Goal: Transaction & Acquisition: Purchase product/service

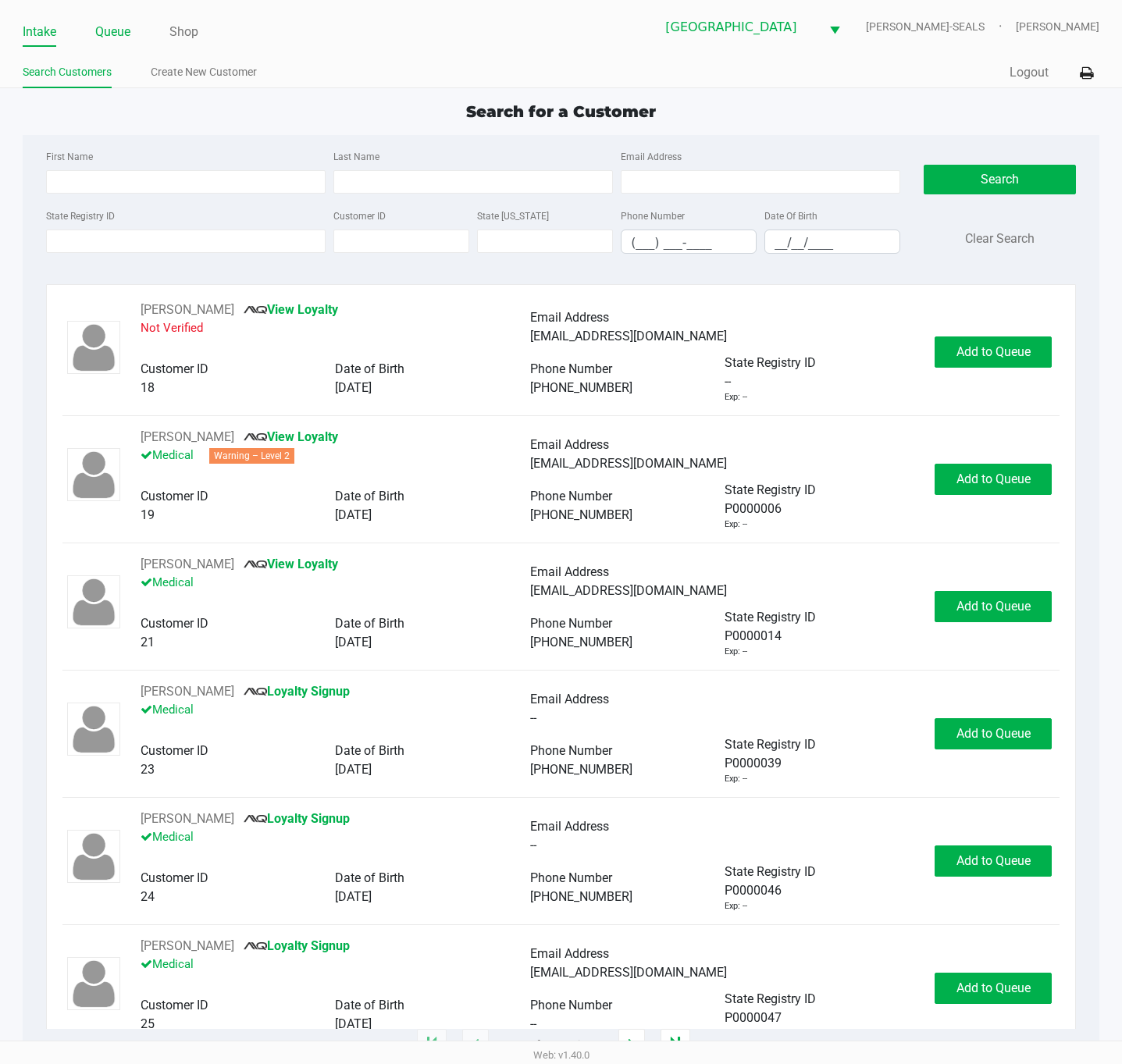
click at [120, 30] on link "Queue" at bounding box center [113, 32] width 35 height 22
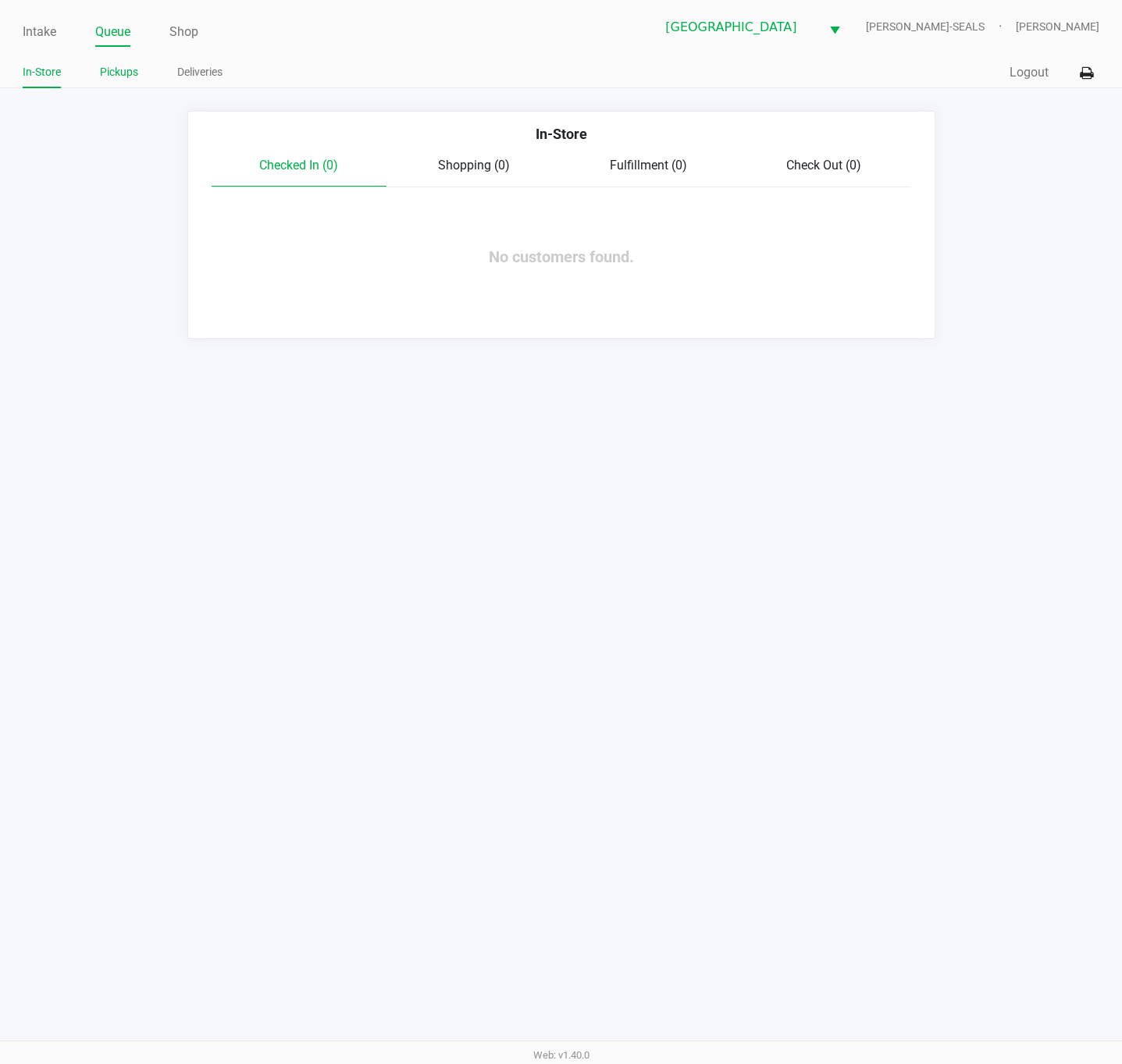
click at [125, 76] on link "Pickups" at bounding box center [119, 71] width 39 height 19
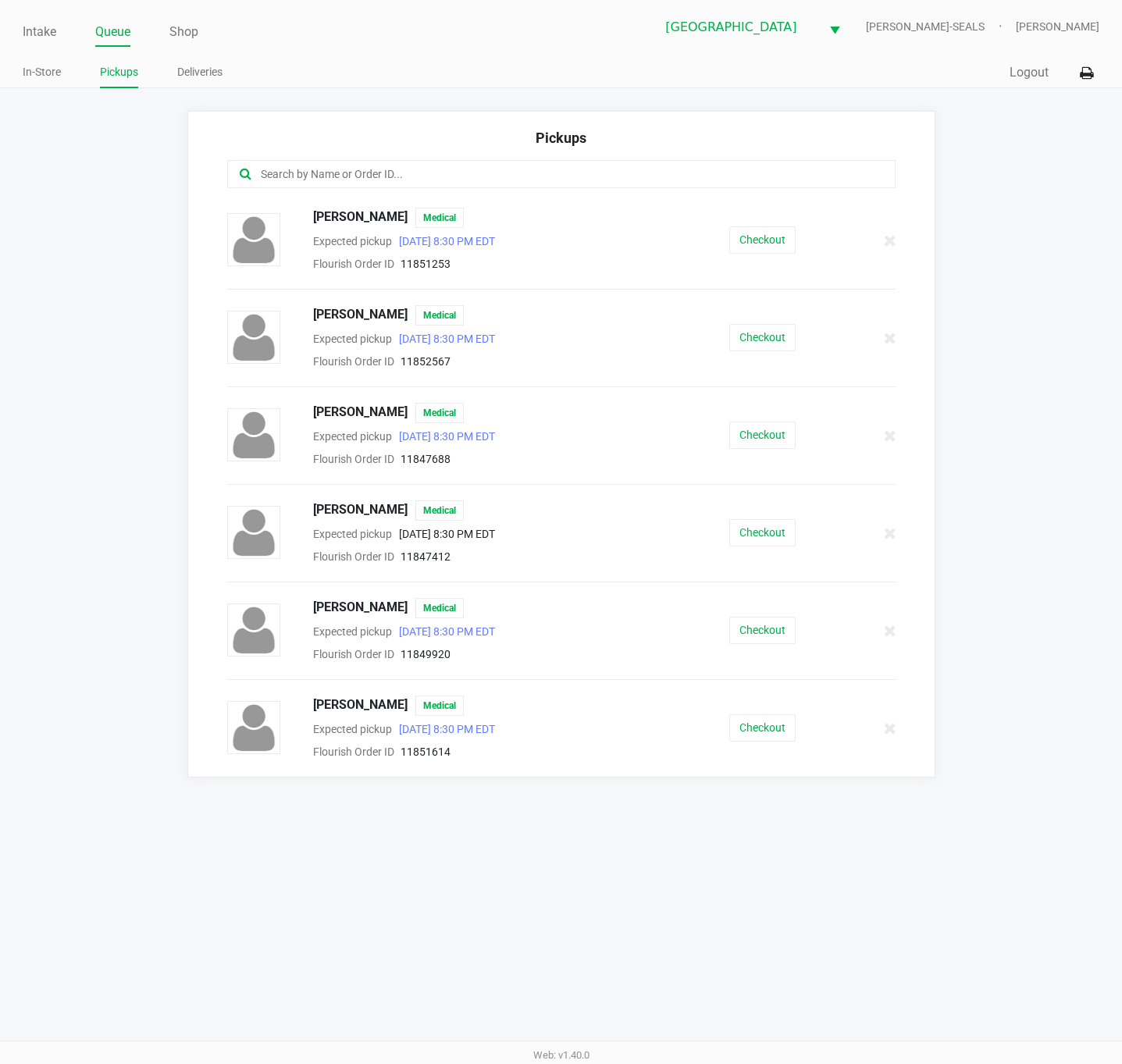
click at [998, 272] on app-pickups "Pickups [PERSON_NAME] Medical Expected pickup [DATE] 8:30 PM EDT Flourish Order…" at bounding box center [561, 444] width 1122 height 667
click at [783, 338] on button "Checkout" at bounding box center [762, 337] width 66 height 28
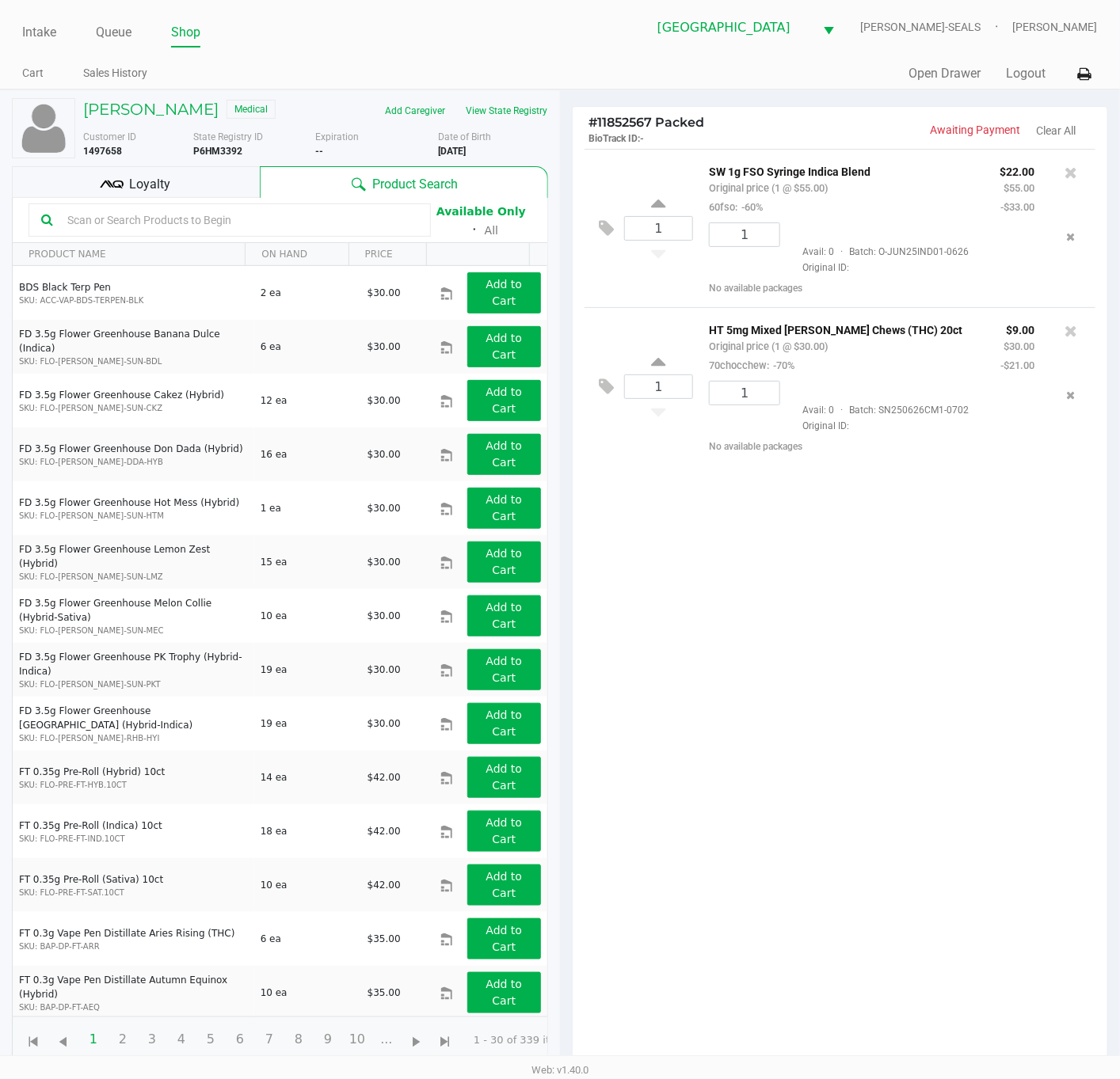
click at [756, 775] on div "1 SW 1g FSO Syringe Indica Blend Original price (1 @ $55.00) 60fso: -60% $22.00…" at bounding box center [840, 612] width 534 height 927
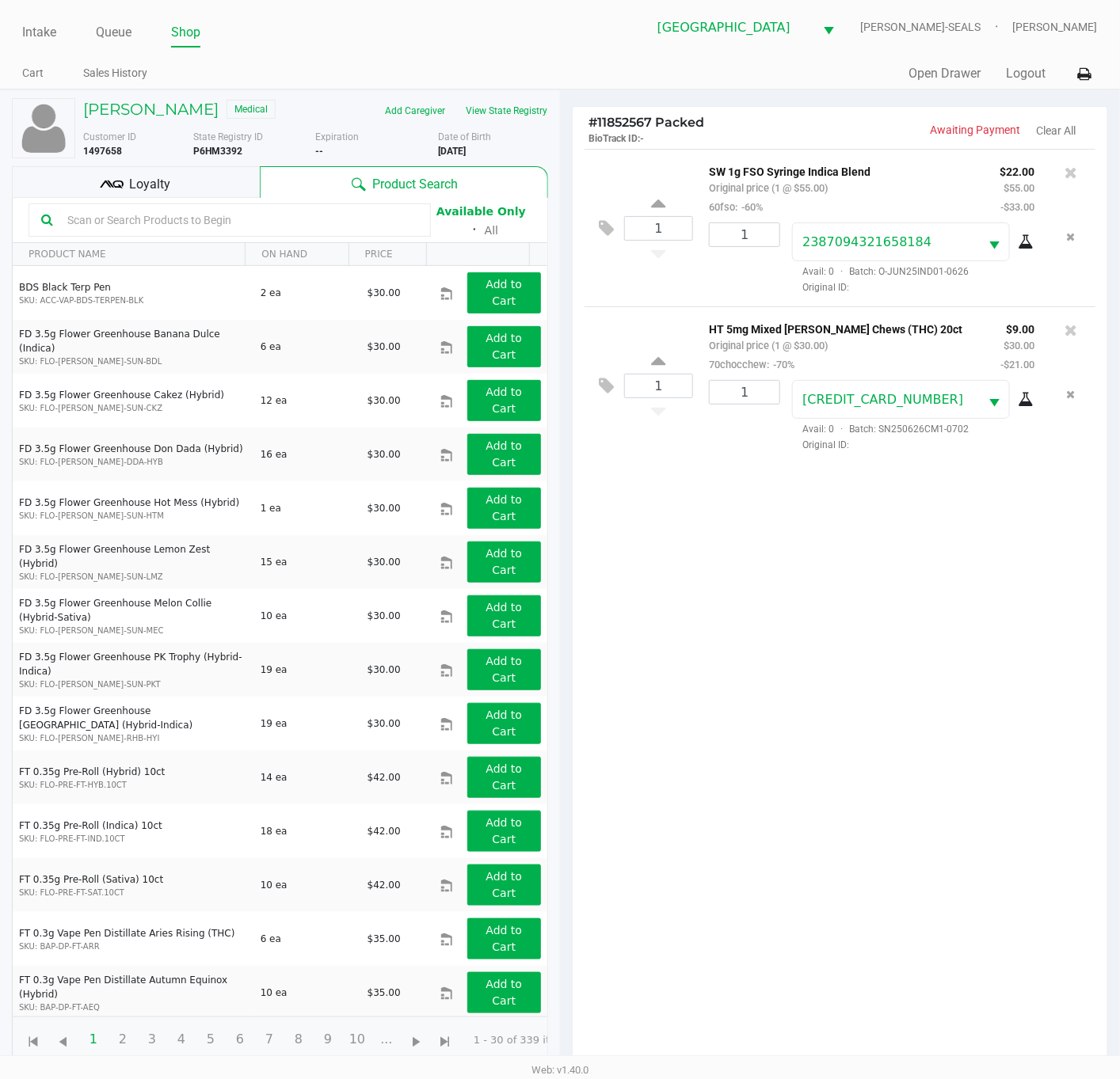
click at [205, 190] on div "Loyalty" at bounding box center [135, 181] width 248 height 31
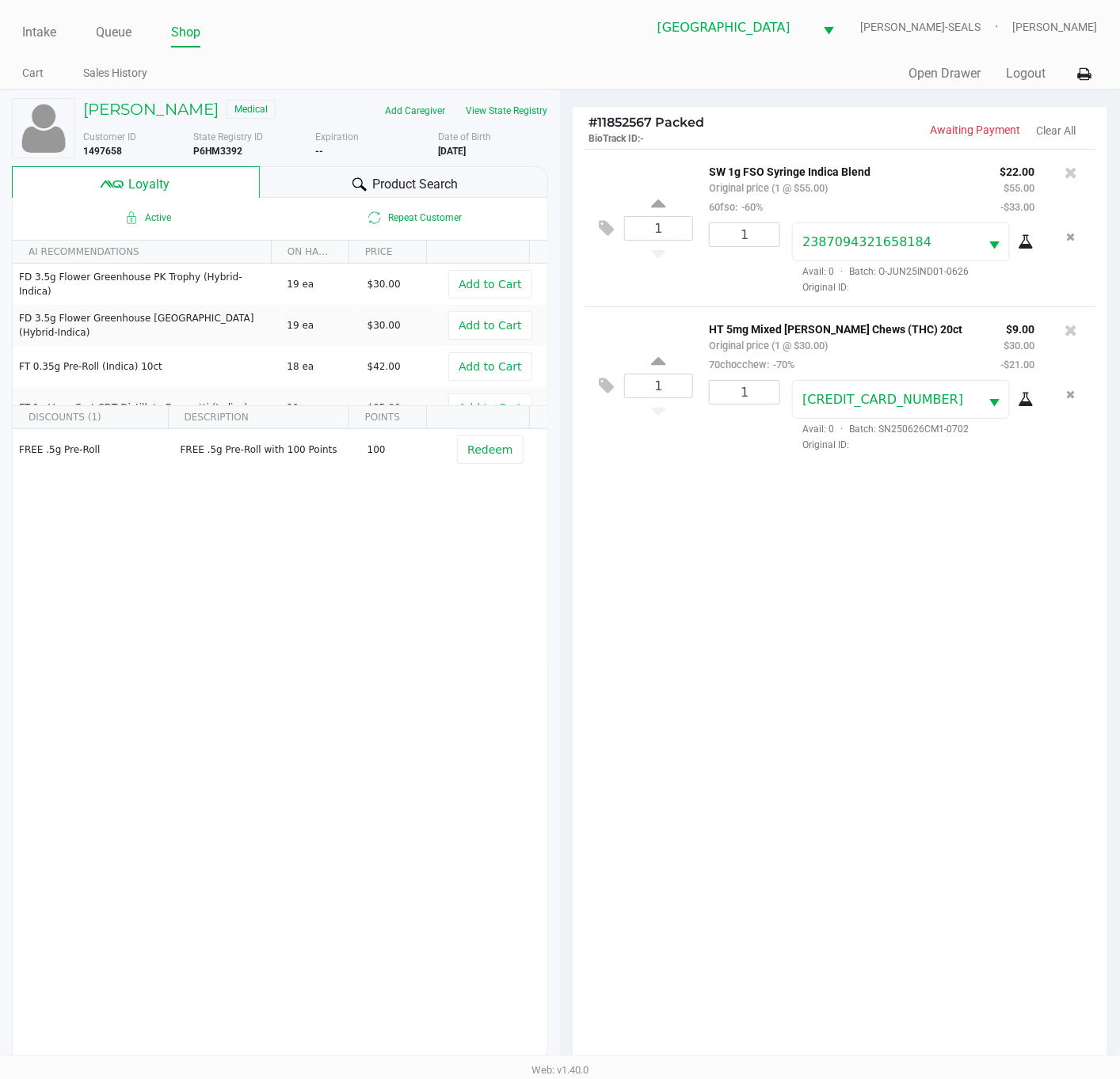
drag, startPoint x: 830, startPoint y: 785, endPoint x: 875, endPoint y: 790, distance: 45.3
click at [830, 782] on div "1 SW 1g FSO Syringe Indica Blend Original price (1 @ $55.00) 60fso: -60% $22.00…" at bounding box center [840, 612] width 534 height 927
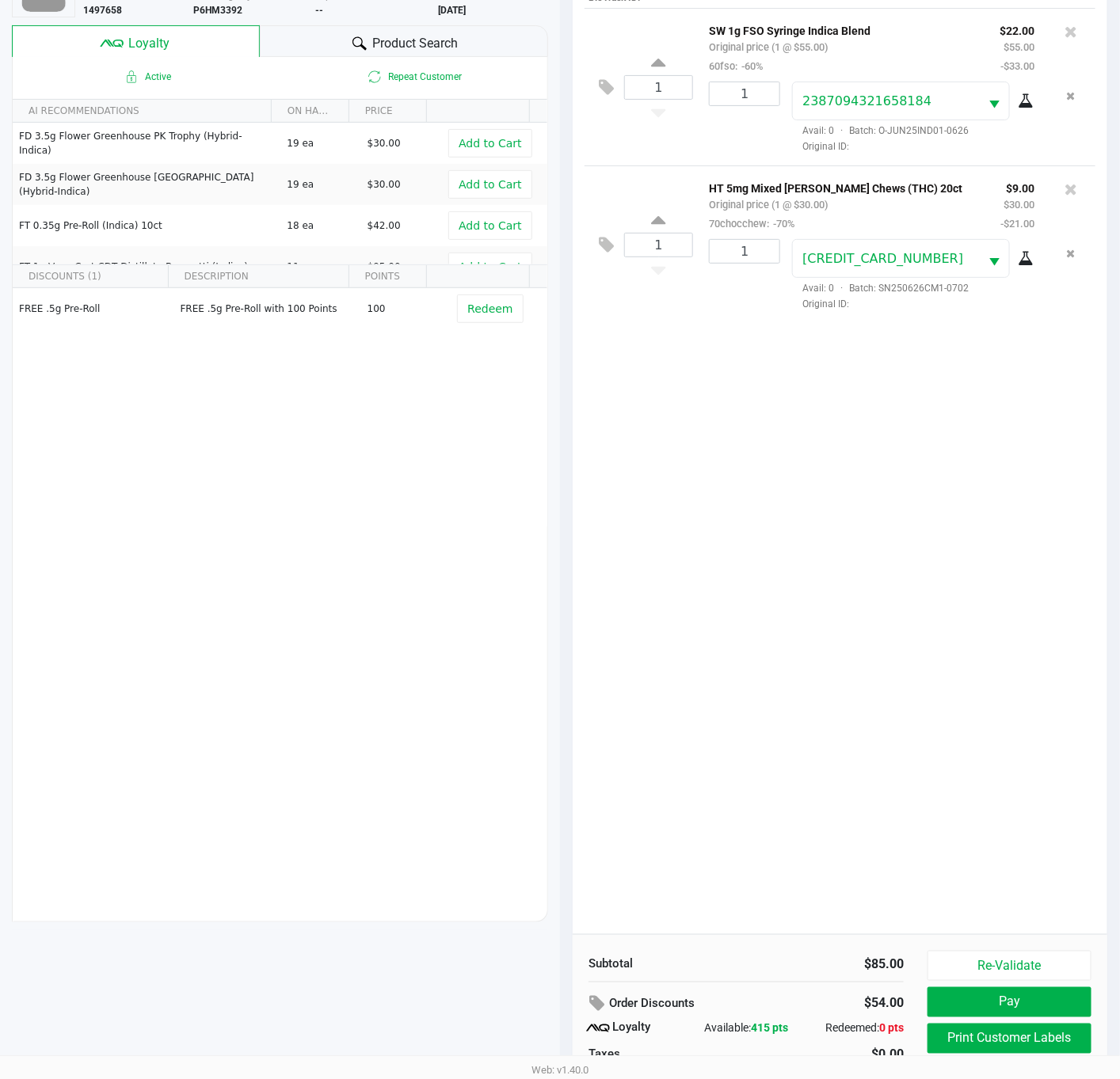
scroll to position [193, 0]
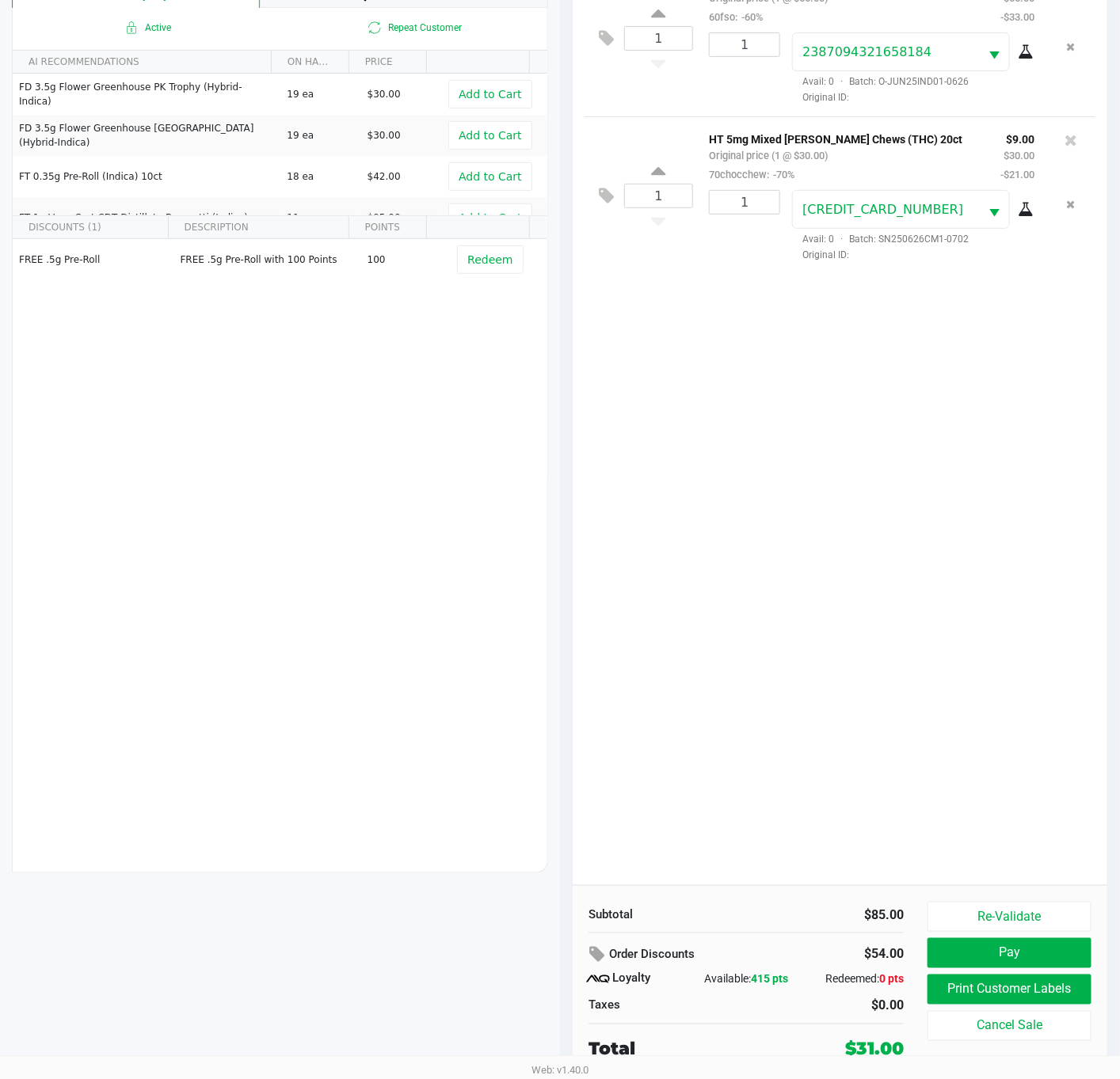
click at [986, 802] on div "1 SW 1g FSO Syringe Indica Blend Original price (1 @ $55.00) 60fso: -60% $22.00…" at bounding box center [840, 422] width 534 height 927
click at [996, 794] on div "1 SW 1g FSO Syringe Indica Blend Original price (1 @ $55.00) 60fso: -60% $22.00…" at bounding box center [840, 422] width 534 height 927
click at [1029, 995] on button "Print Customer Labels" at bounding box center [1009, 989] width 164 height 30
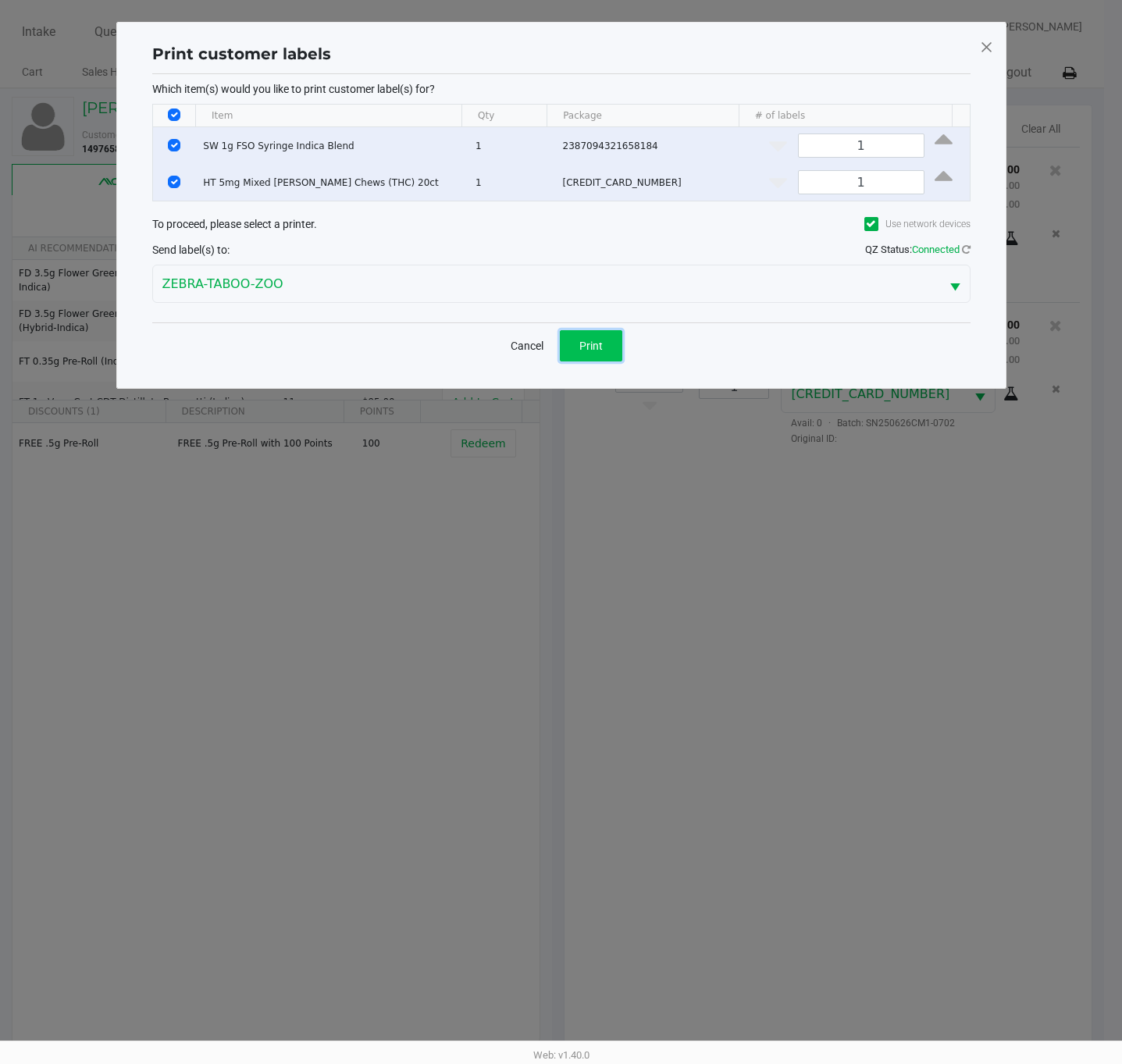
click at [607, 347] on button "Print" at bounding box center [591, 346] width 62 height 31
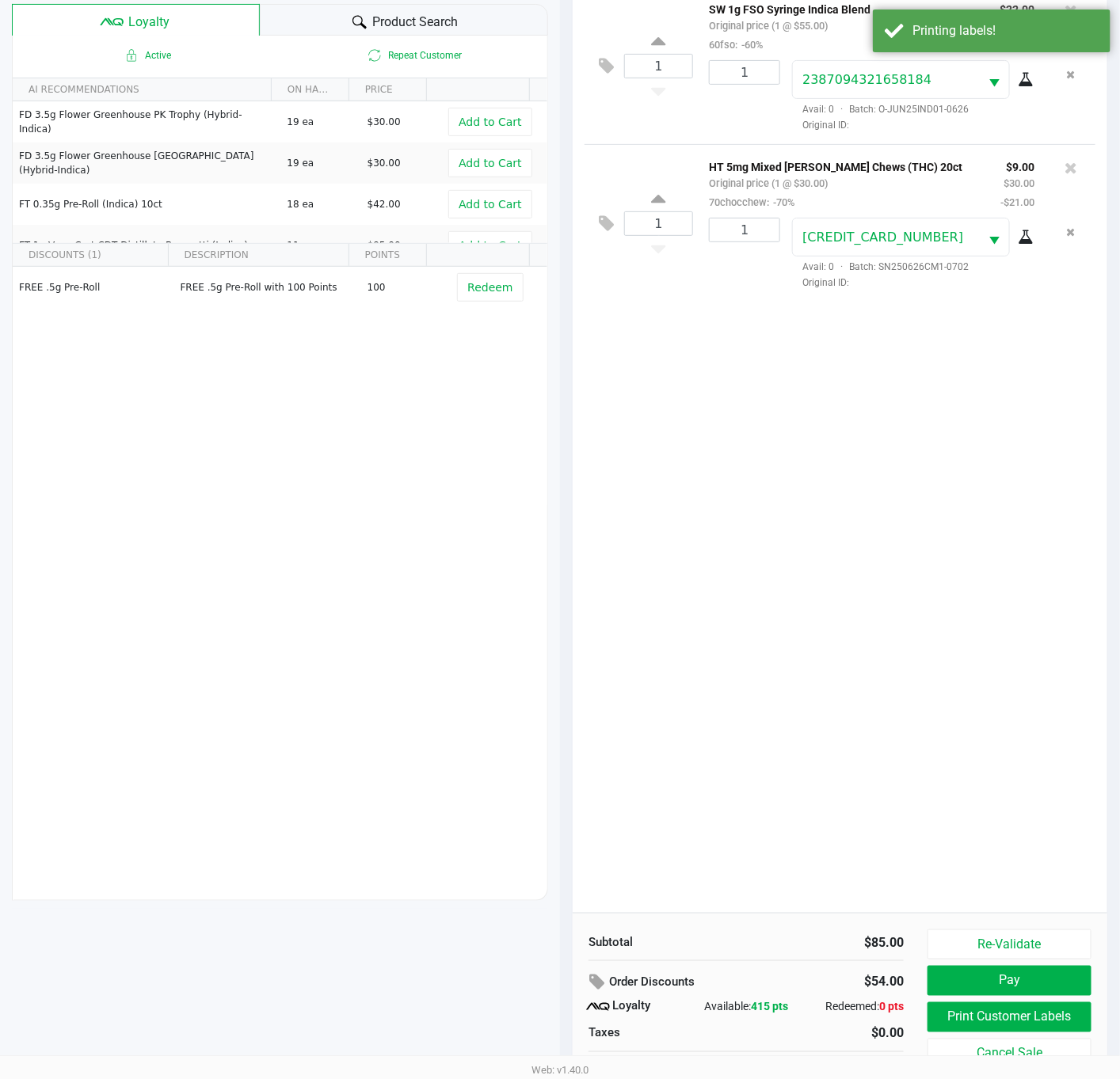
scroll to position [193, 0]
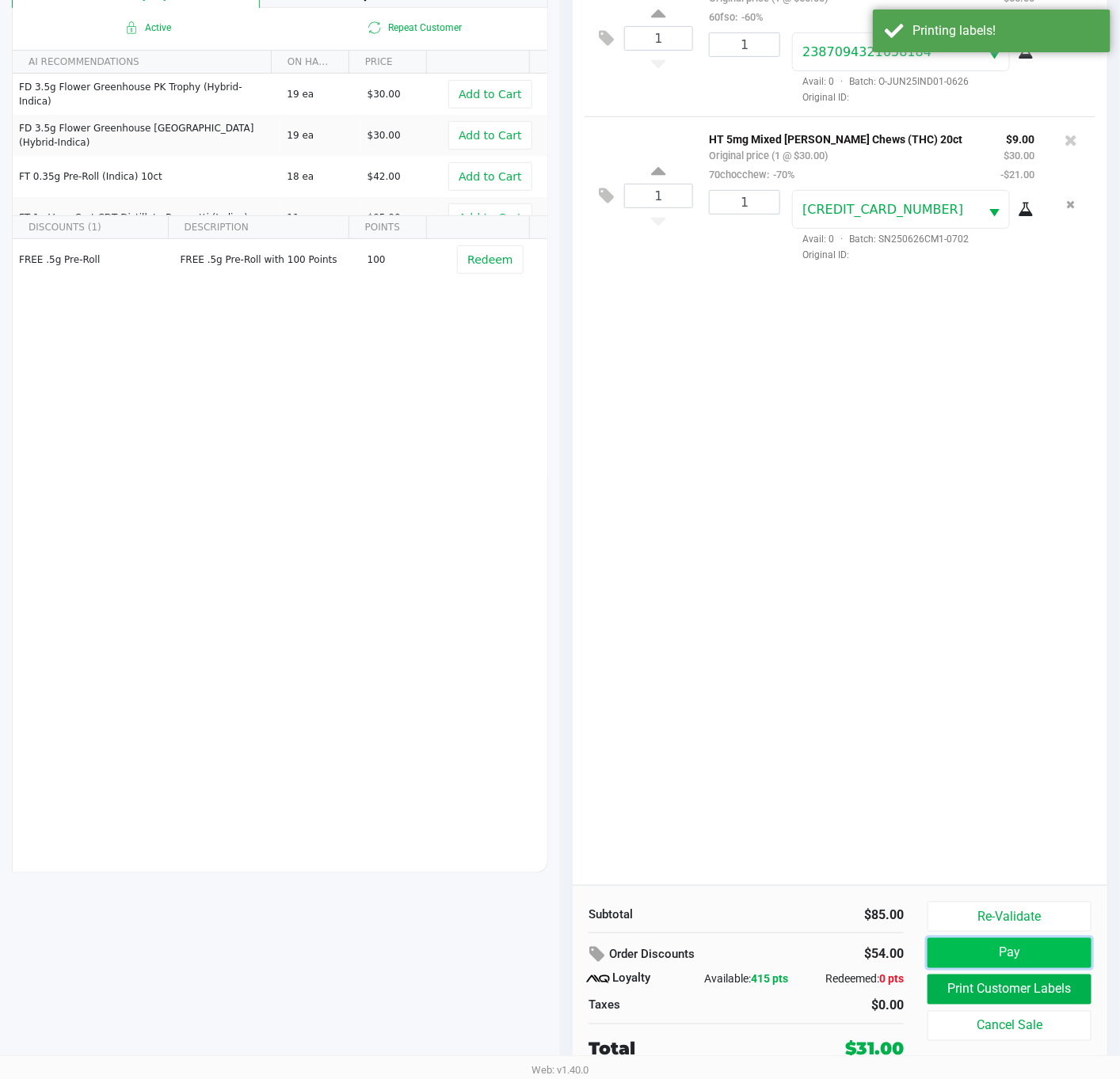
click at [1019, 958] on button "Pay" at bounding box center [1009, 952] width 164 height 30
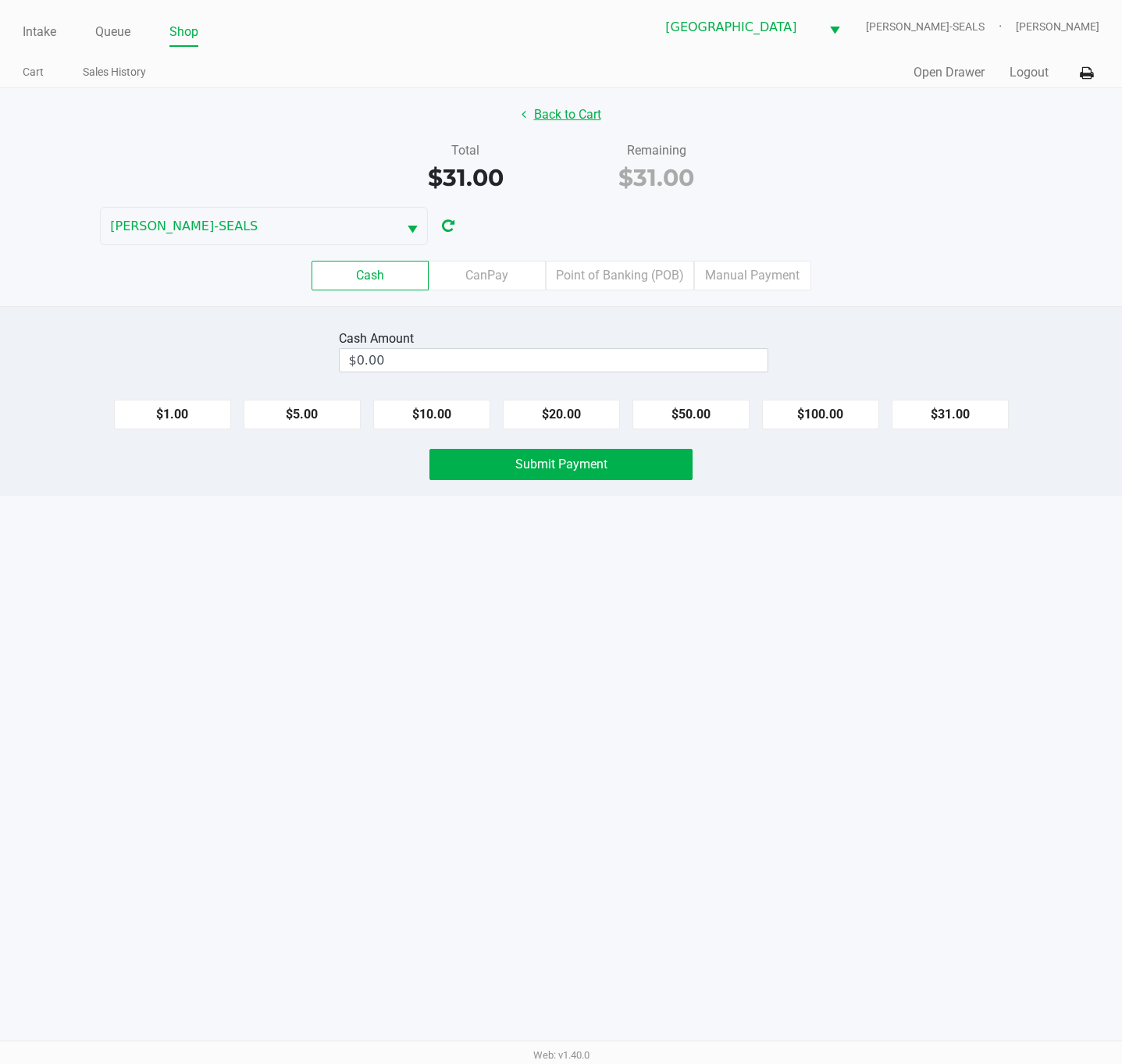
click at [558, 112] on button "Back to Cart" at bounding box center [561, 114] width 100 height 29
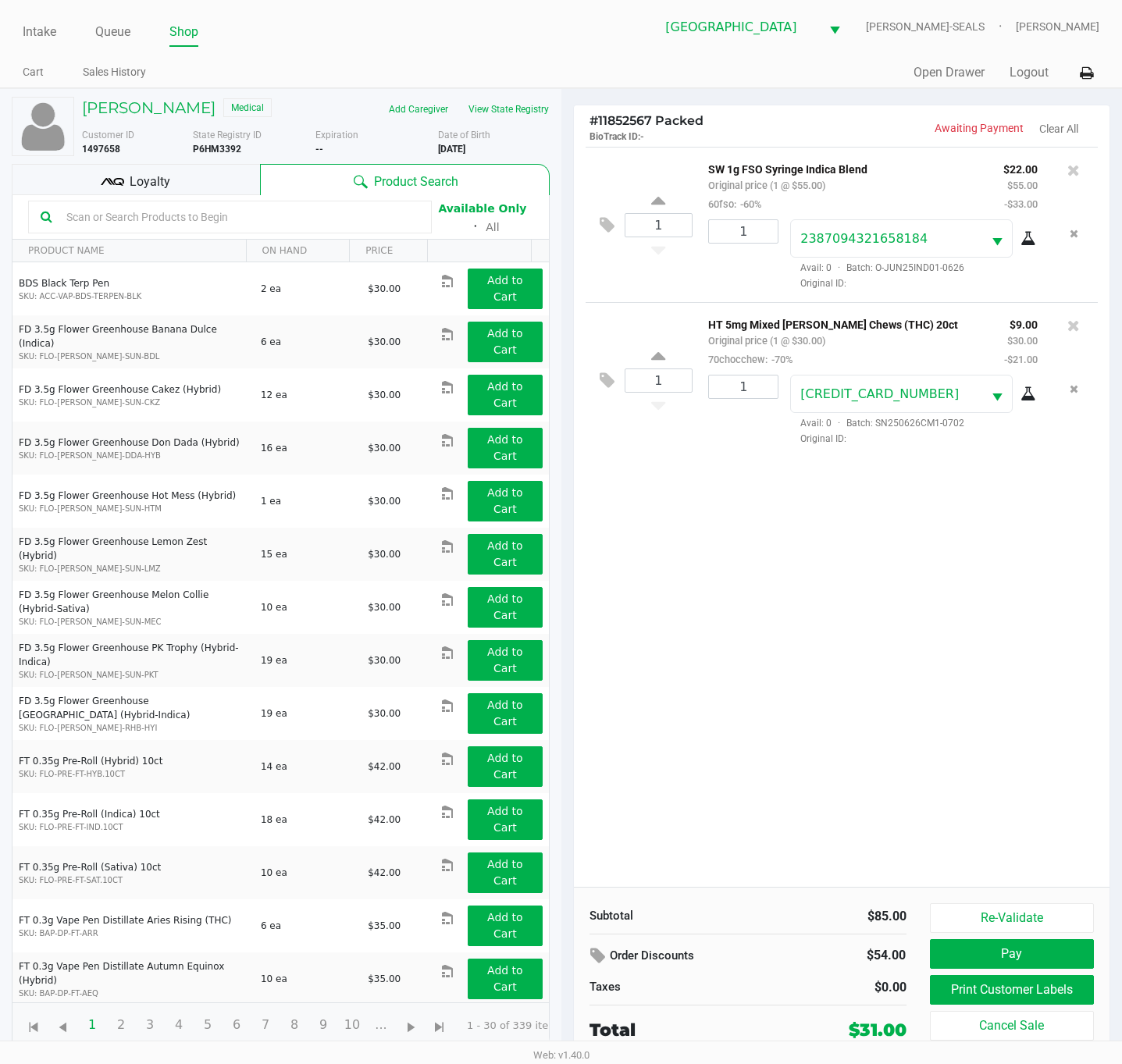
click at [770, 759] on div "1 SW 1g FSO Syringe Indica Blend Original price (1 @ $55.00) 60fso: -60% $22.00…" at bounding box center [842, 517] width 536 height 740
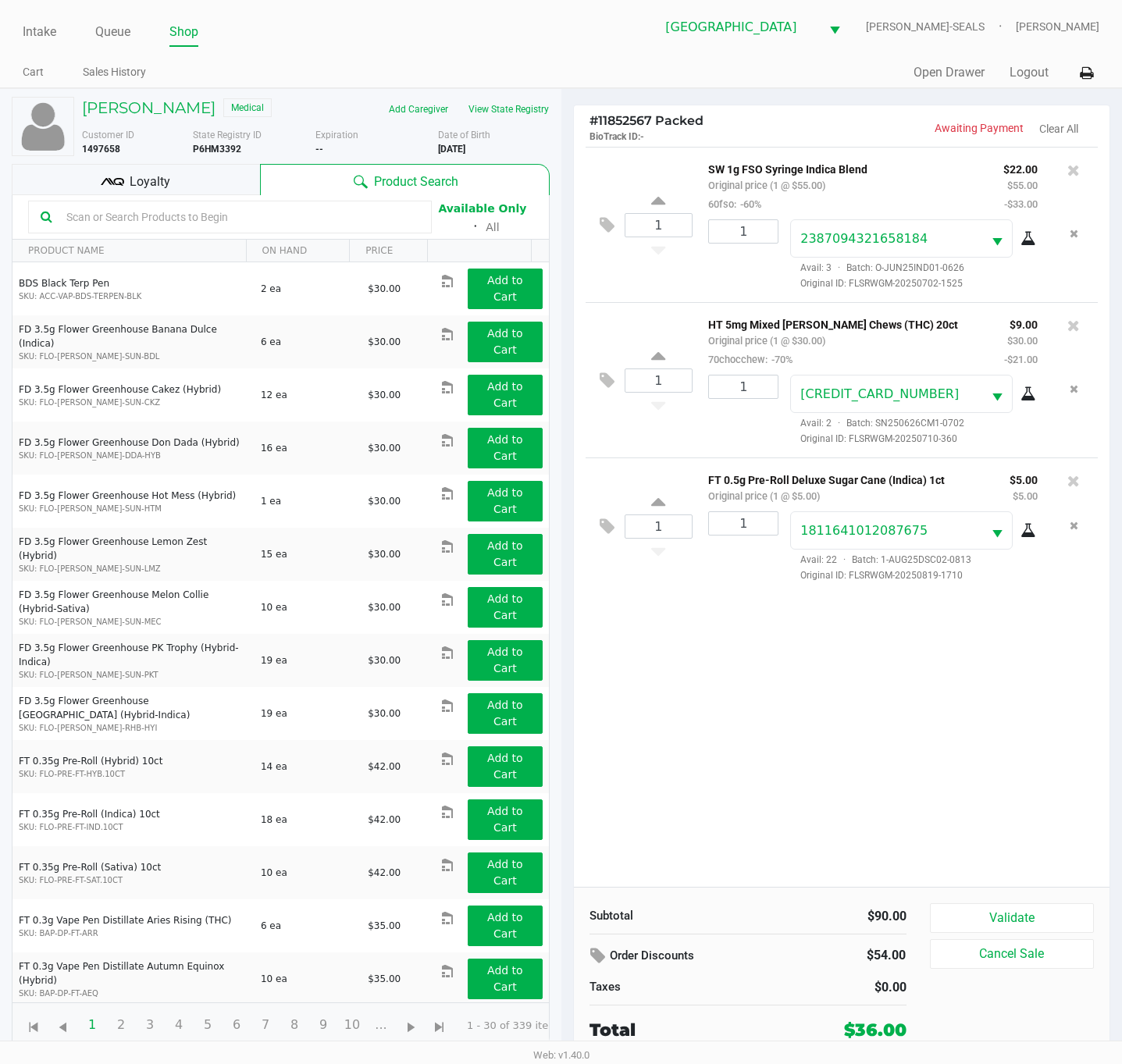
click at [204, 170] on div "Loyalty" at bounding box center [136, 179] width 248 height 31
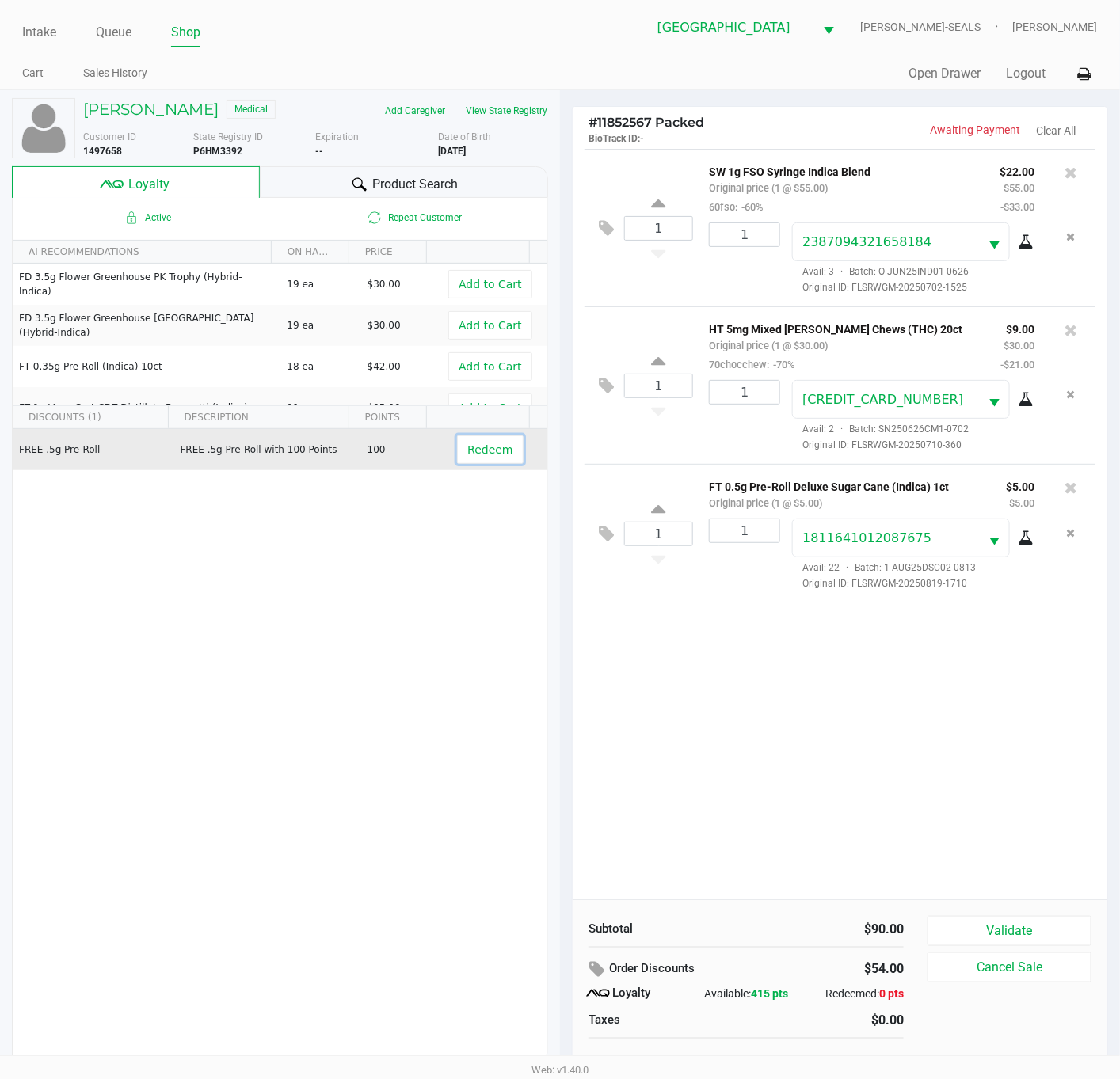
click at [502, 461] on button "Redeem" at bounding box center [489, 449] width 66 height 28
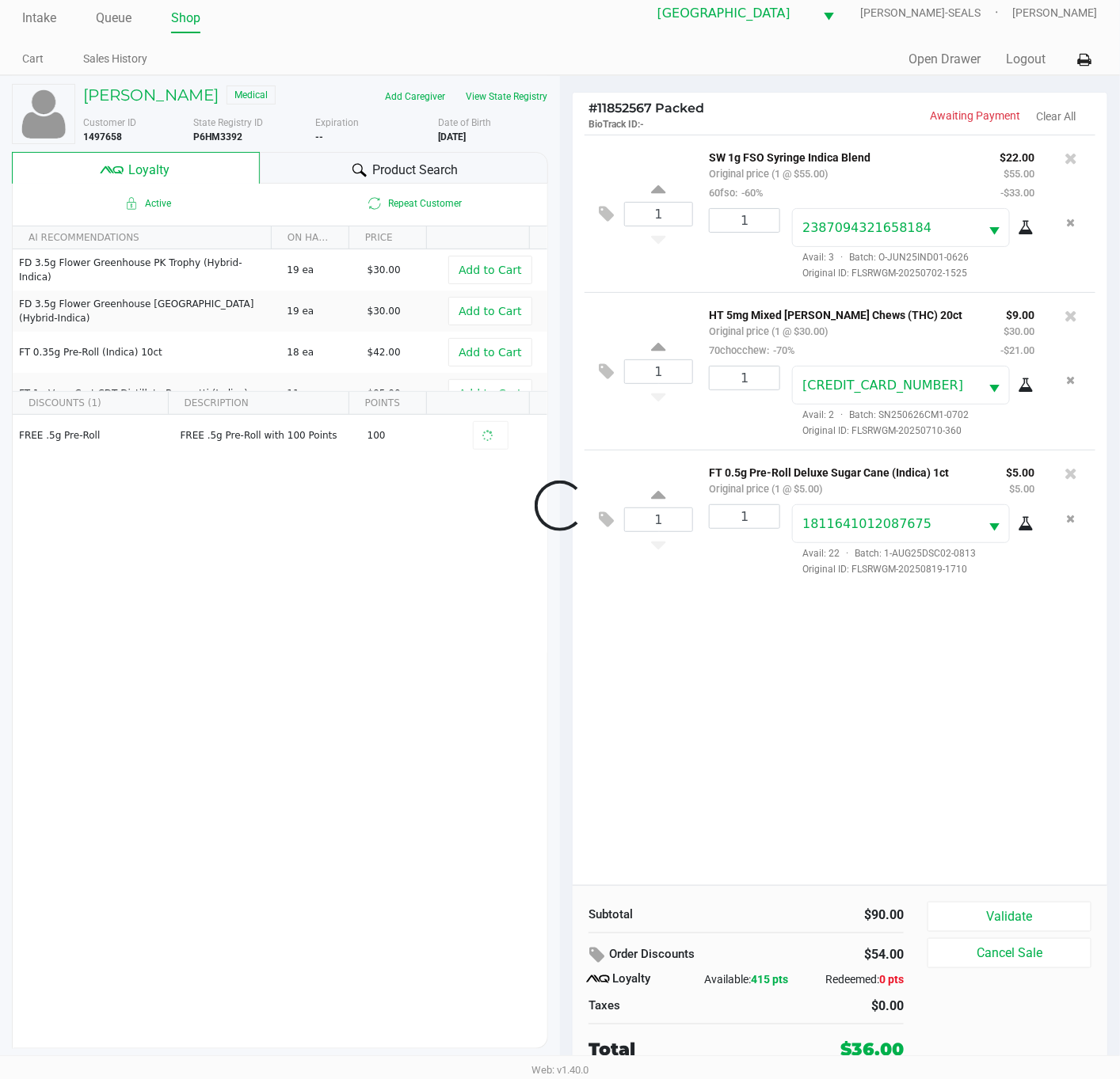
scroll to position [17, 0]
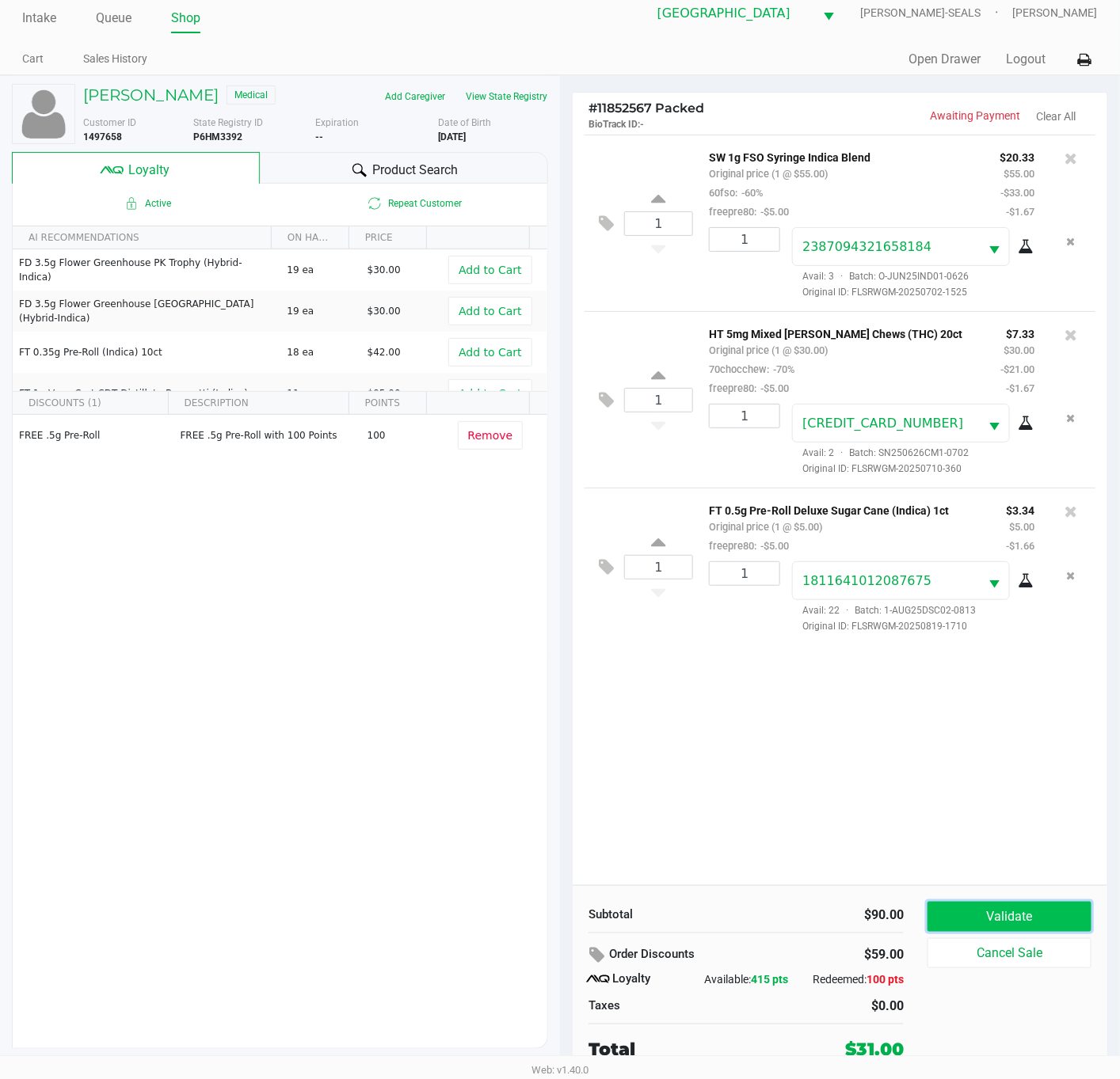
click at [996, 911] on button "Validate" at bounding box center [1009, 916] width 164 height 30
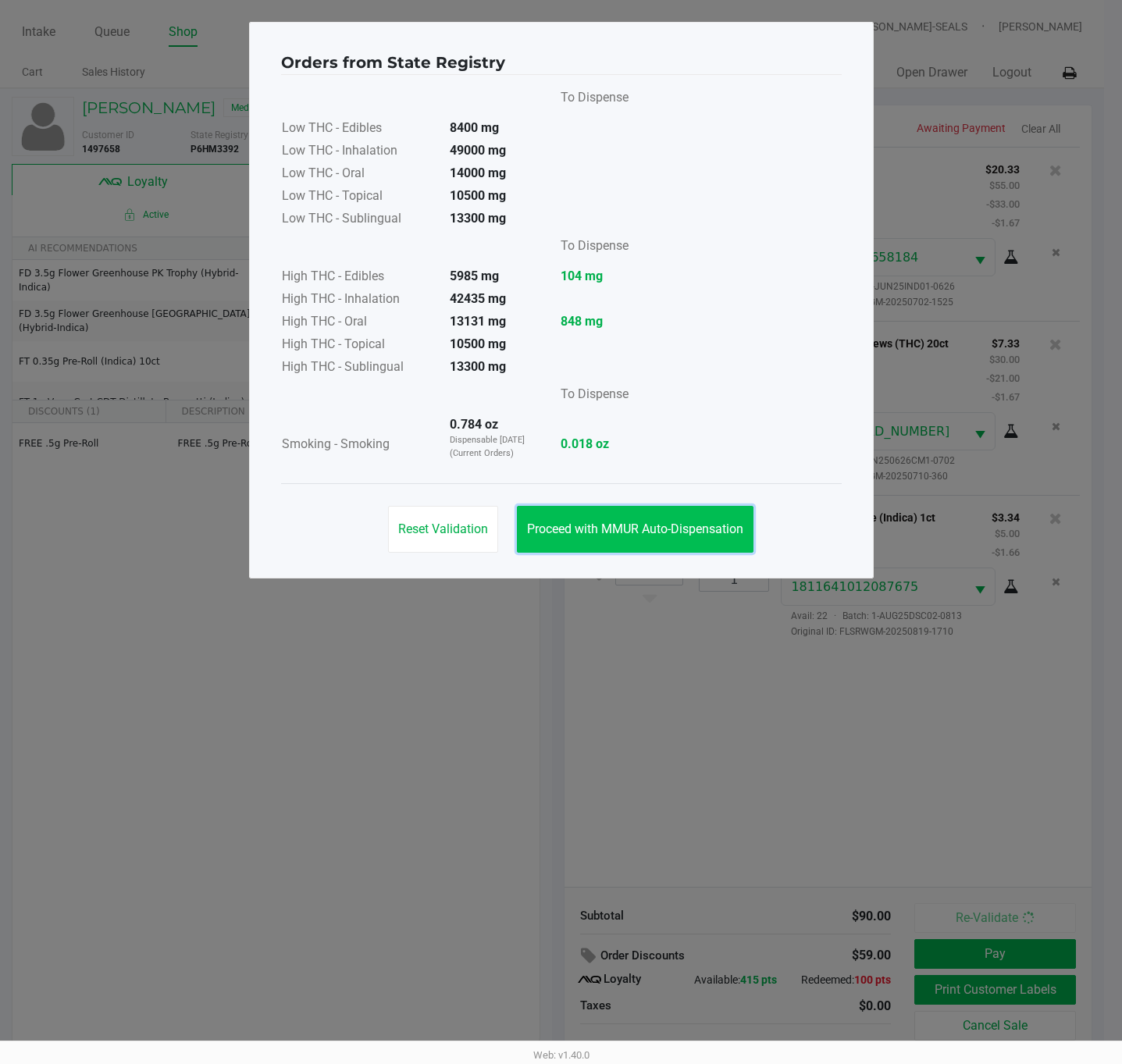
click at [588, 534] on span "Proceed with MMUR Auto-Dispensation" at bounding box center [635, 529] width 217 height 15
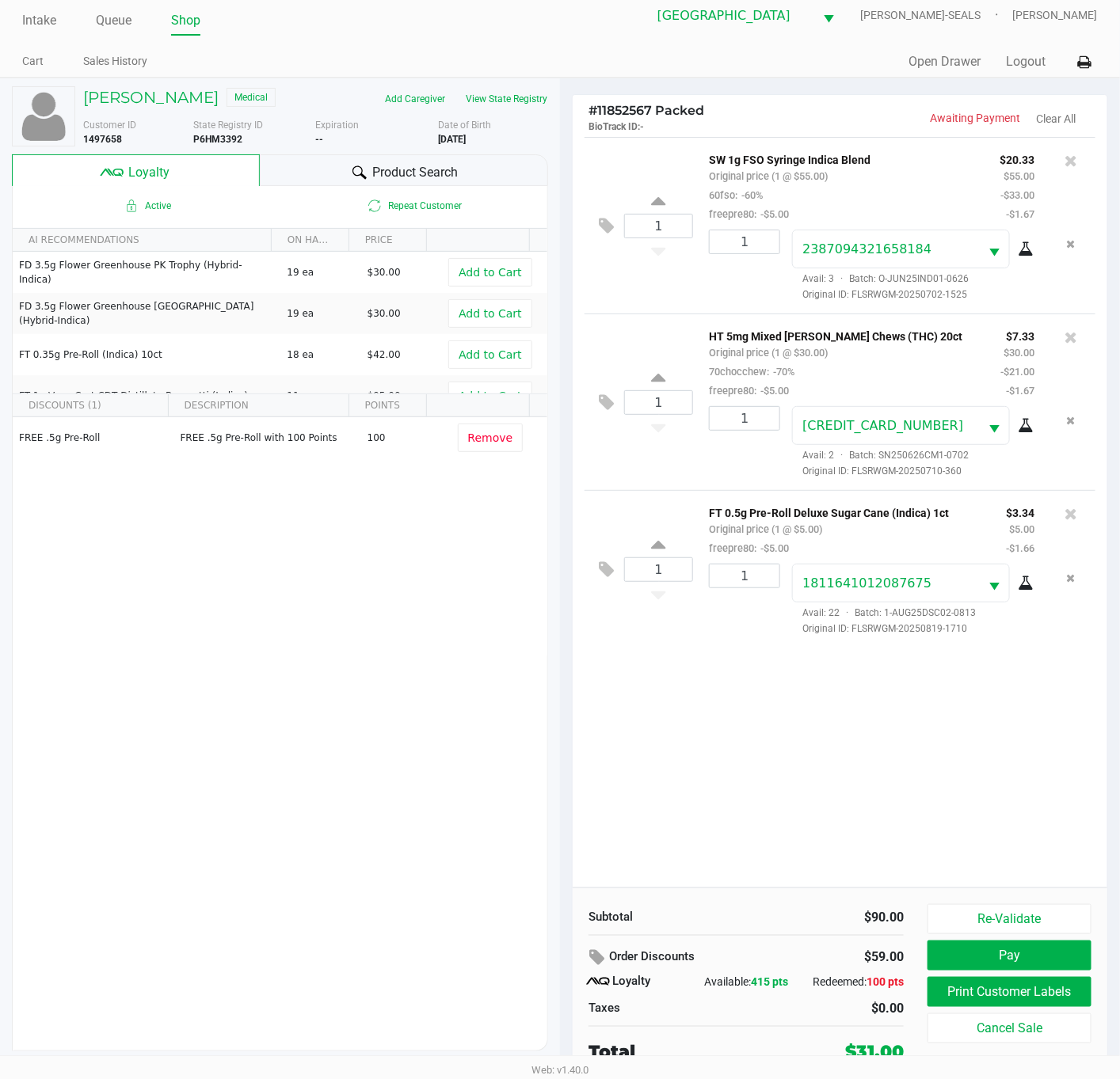
scroll to position [17, 0]
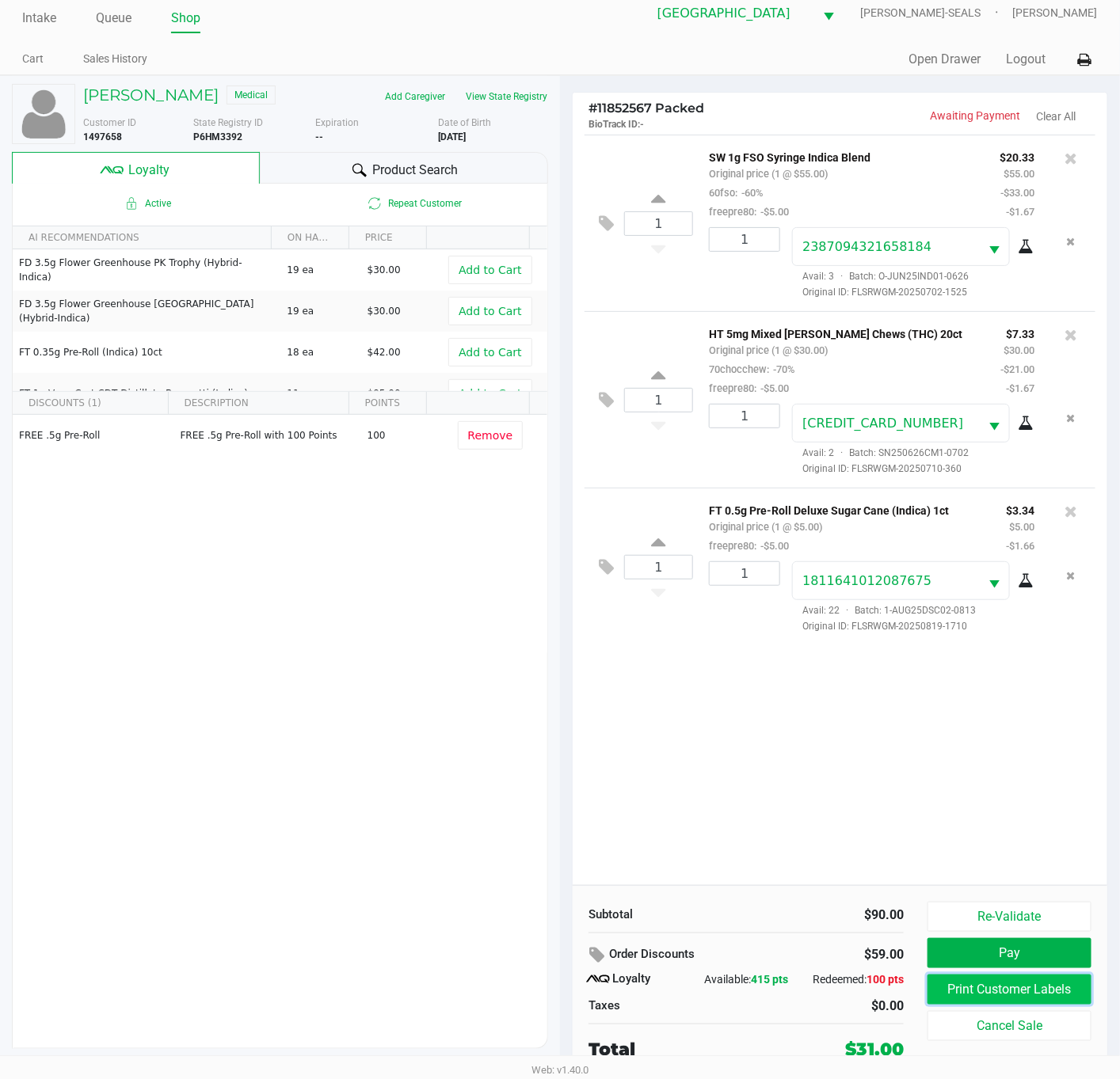
click at [1041, 989] on button "Print Customer Labels" at bounding box center [1009, 989] width 164 height 30
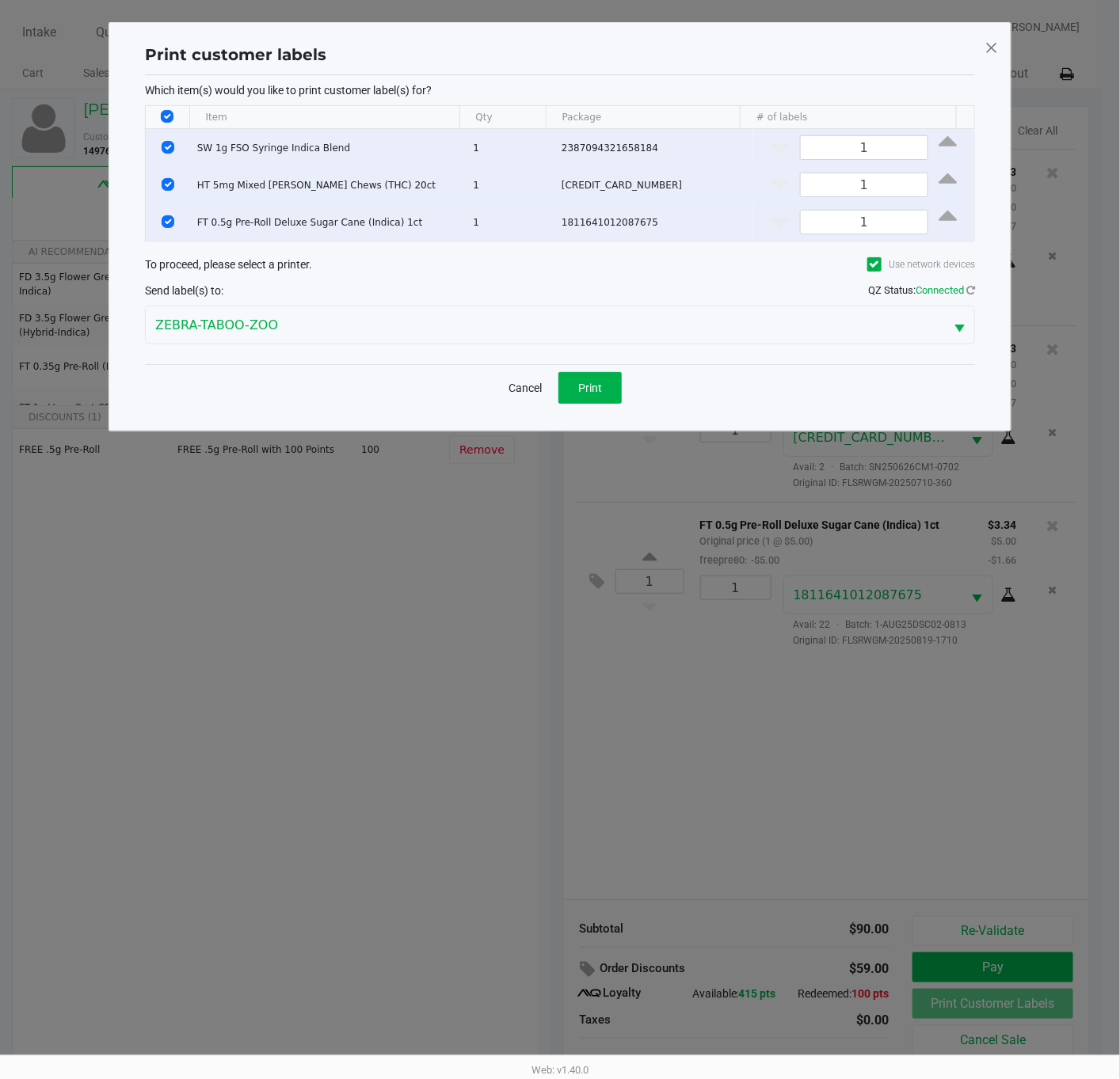
scroll to position [0, 0]
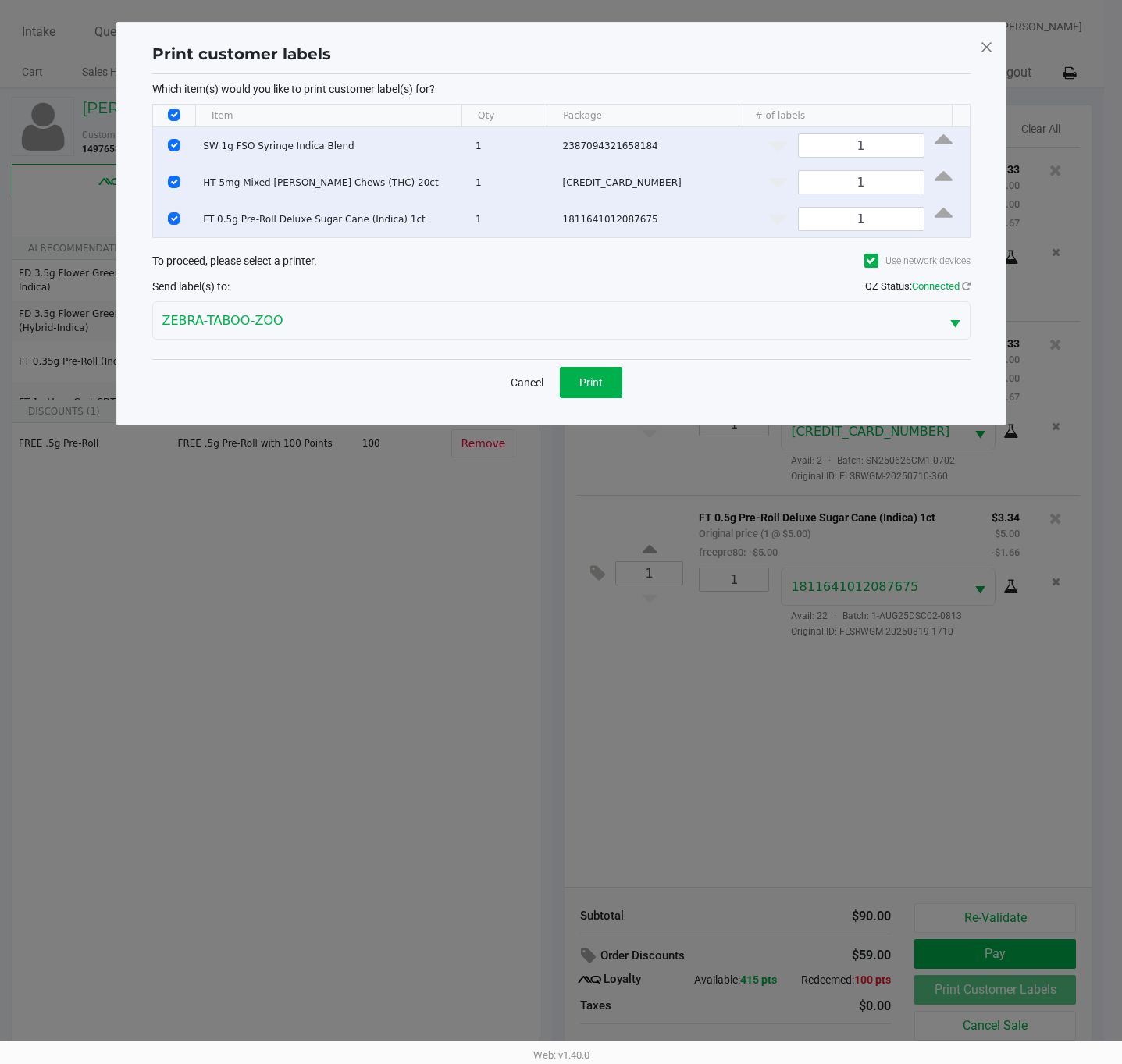
click at [172, 113] on input "Select All Rows" at bounding box center [174, 114] width 13 height 13
checkbox input "false"
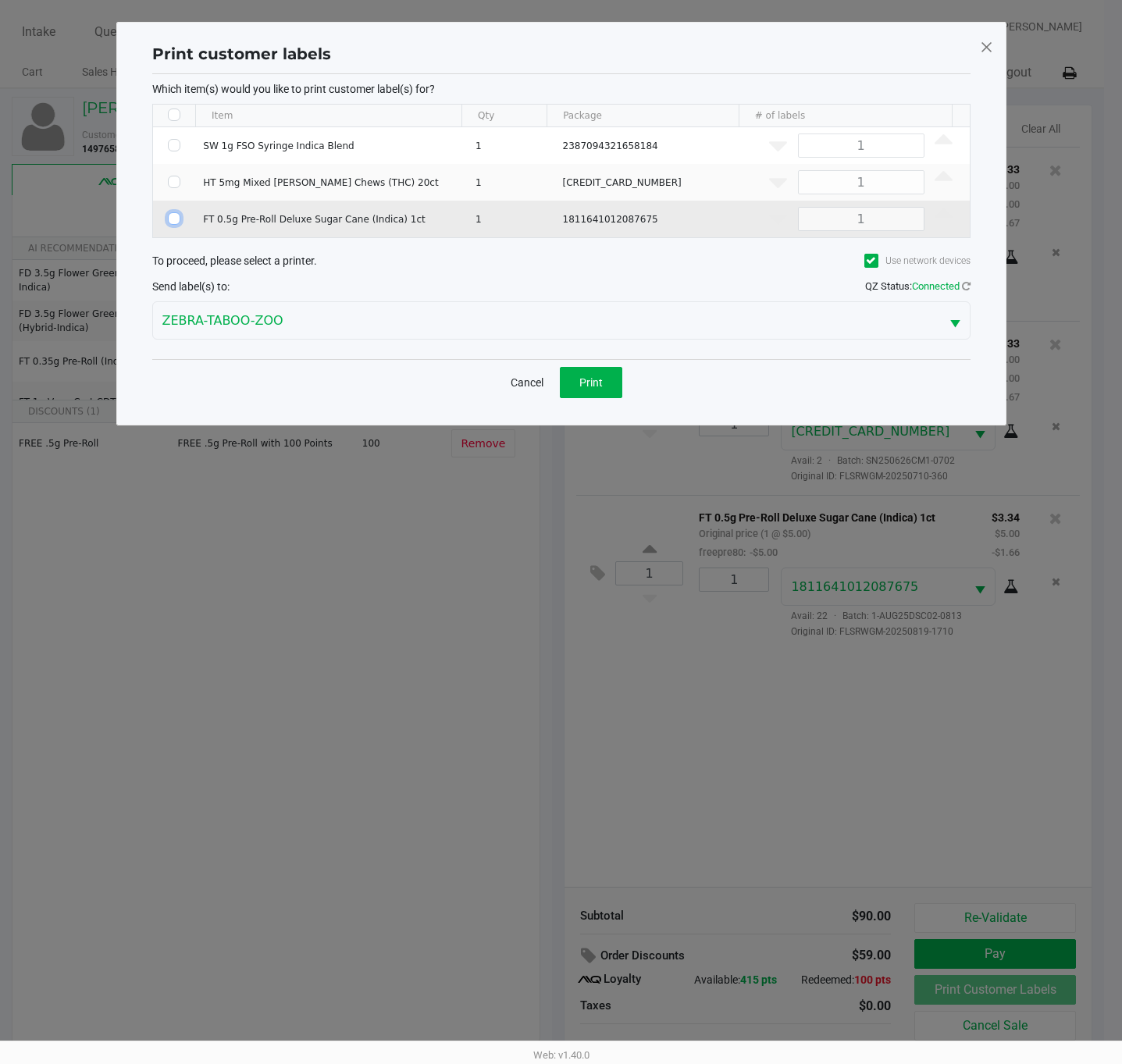
click at [174, 222] on input "Select Row" at bounding box center [174, 218] width 13 height 13
checkbox input "true"
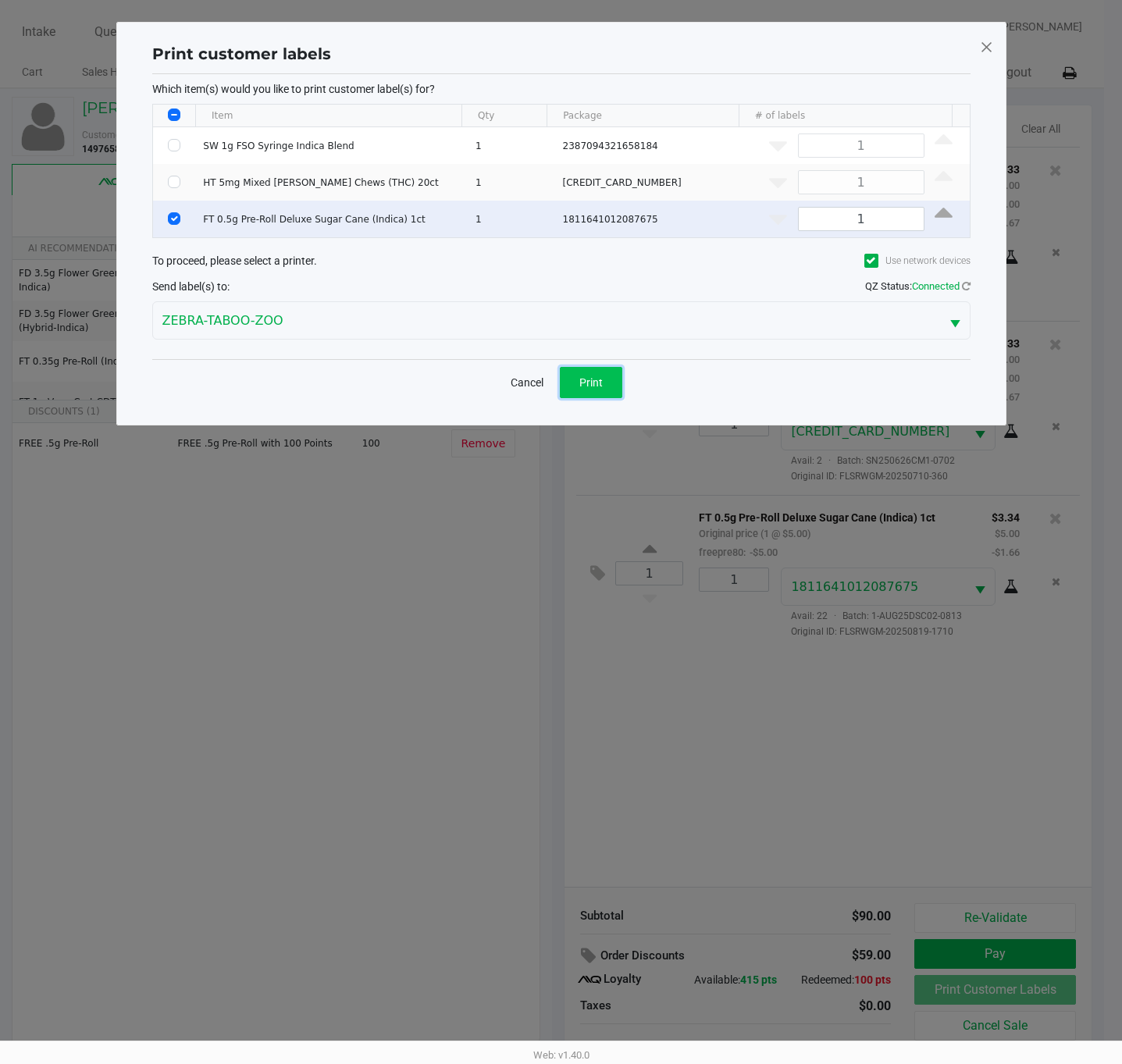
click at [587, 385] on span "Print" at bounding box center [591, 382] width 23 height 13
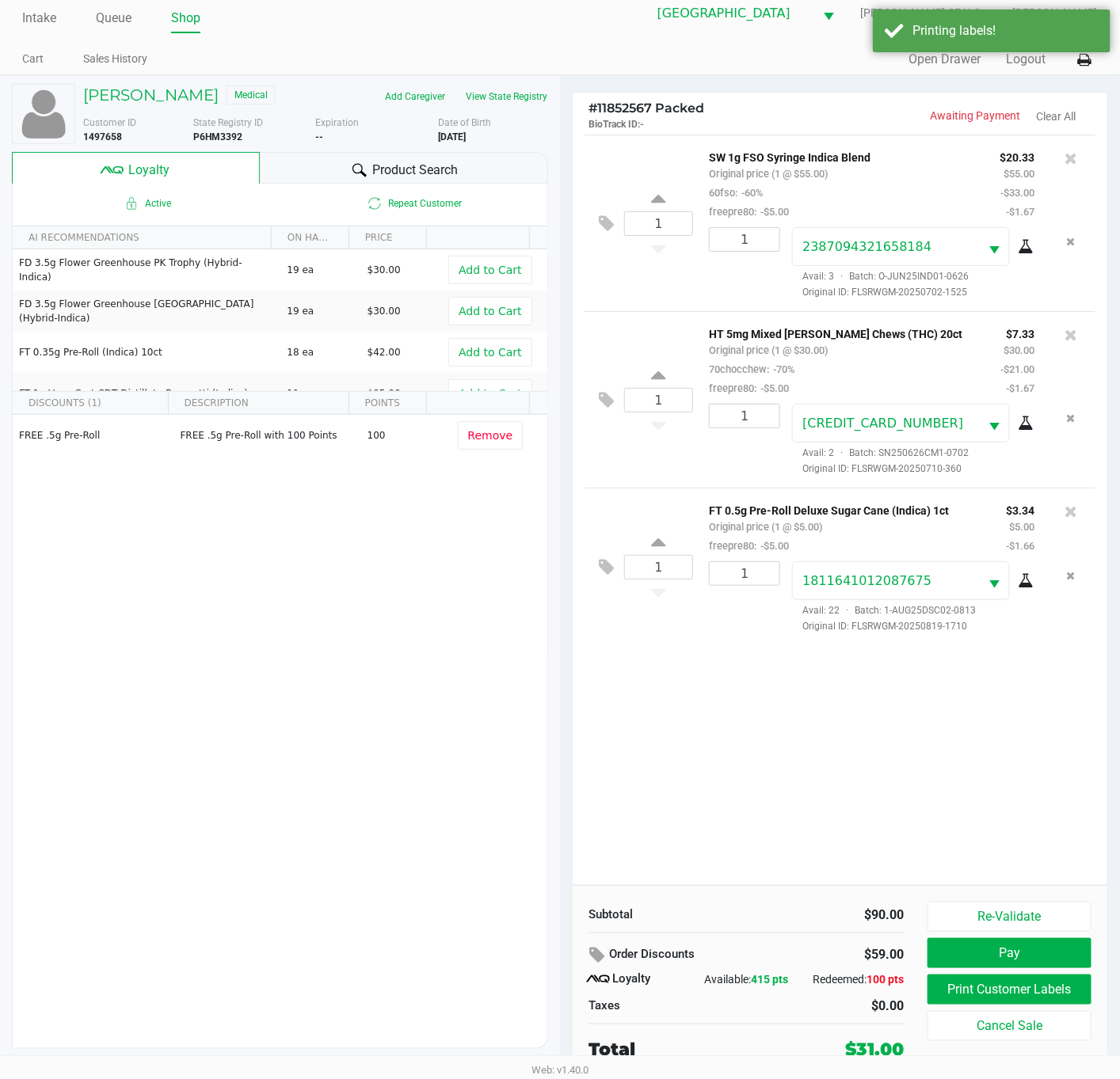
scroll to position [17, 0]
click at [1029, 944] on button "Pay" at bounding box center [1009, 952] width 164 height 30
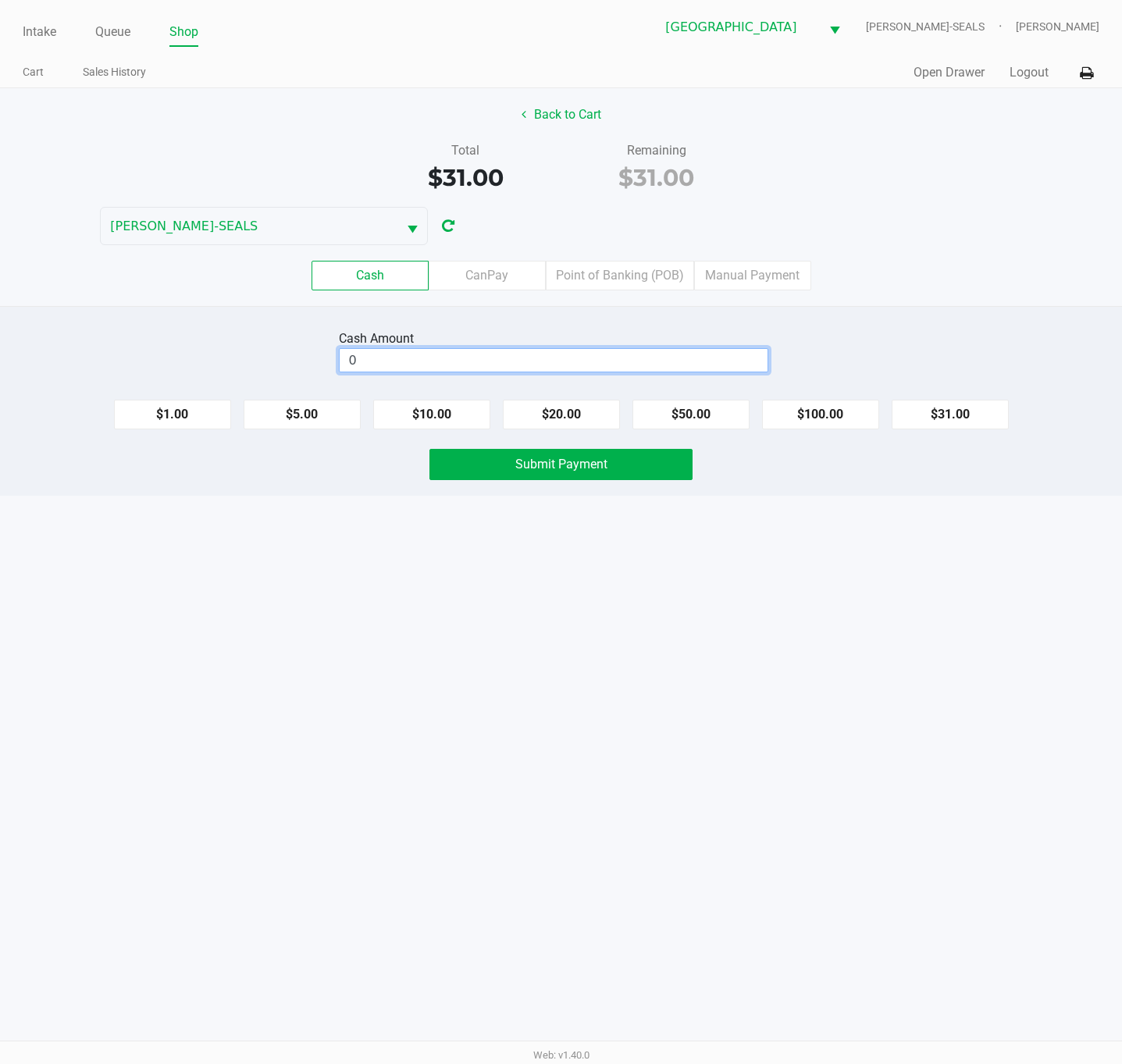
click at [447, 364] on input "0" at bounding box center [554, 360] width 428 height 23
click at [804, 409] on button "$100.00" at bounding box center [821, 414] width 117 height 29
type input "$100.00"
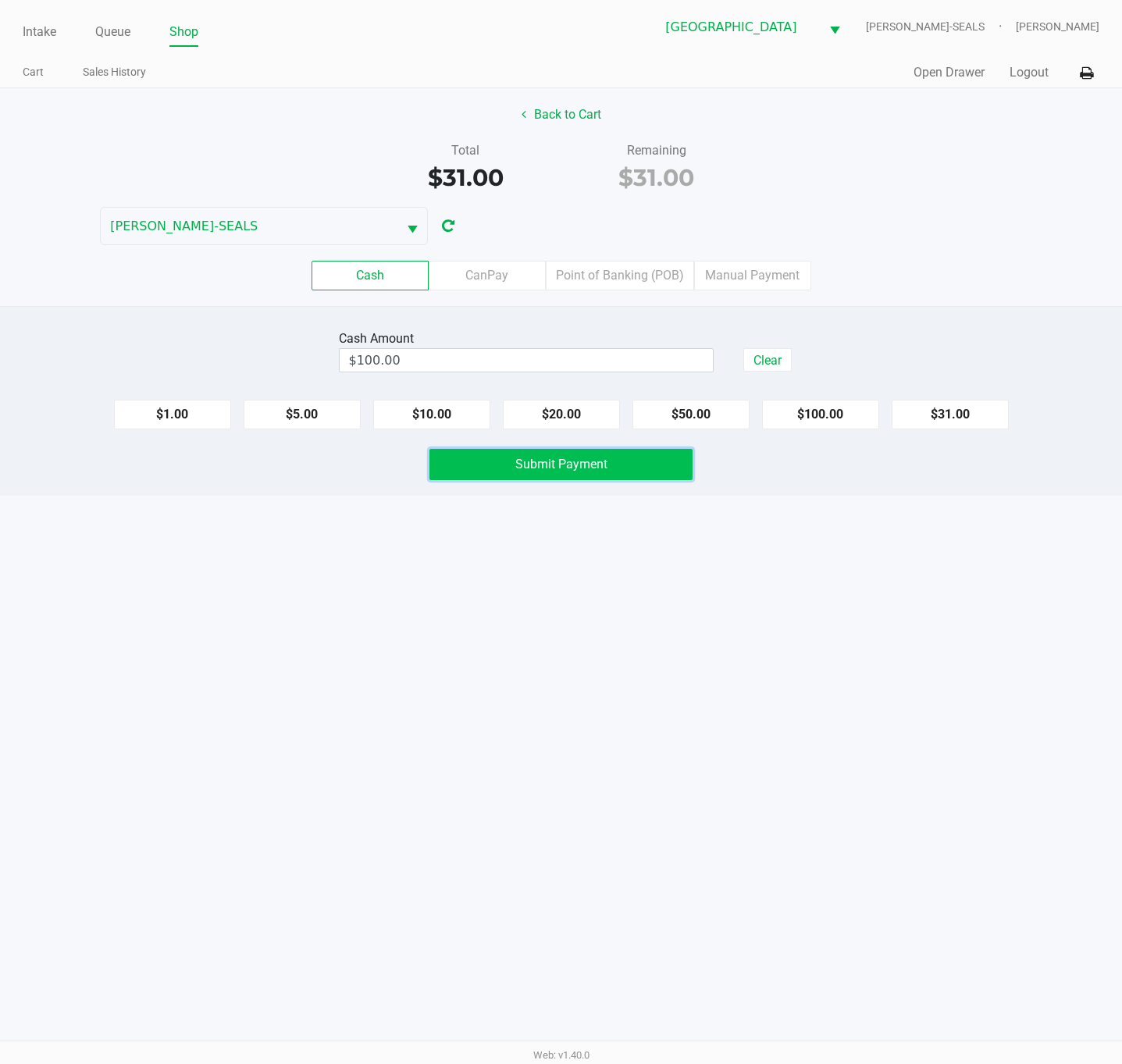
click at [667, 464] on button "Submit Payment" at bounding box center [561, 464] width 264 height 31
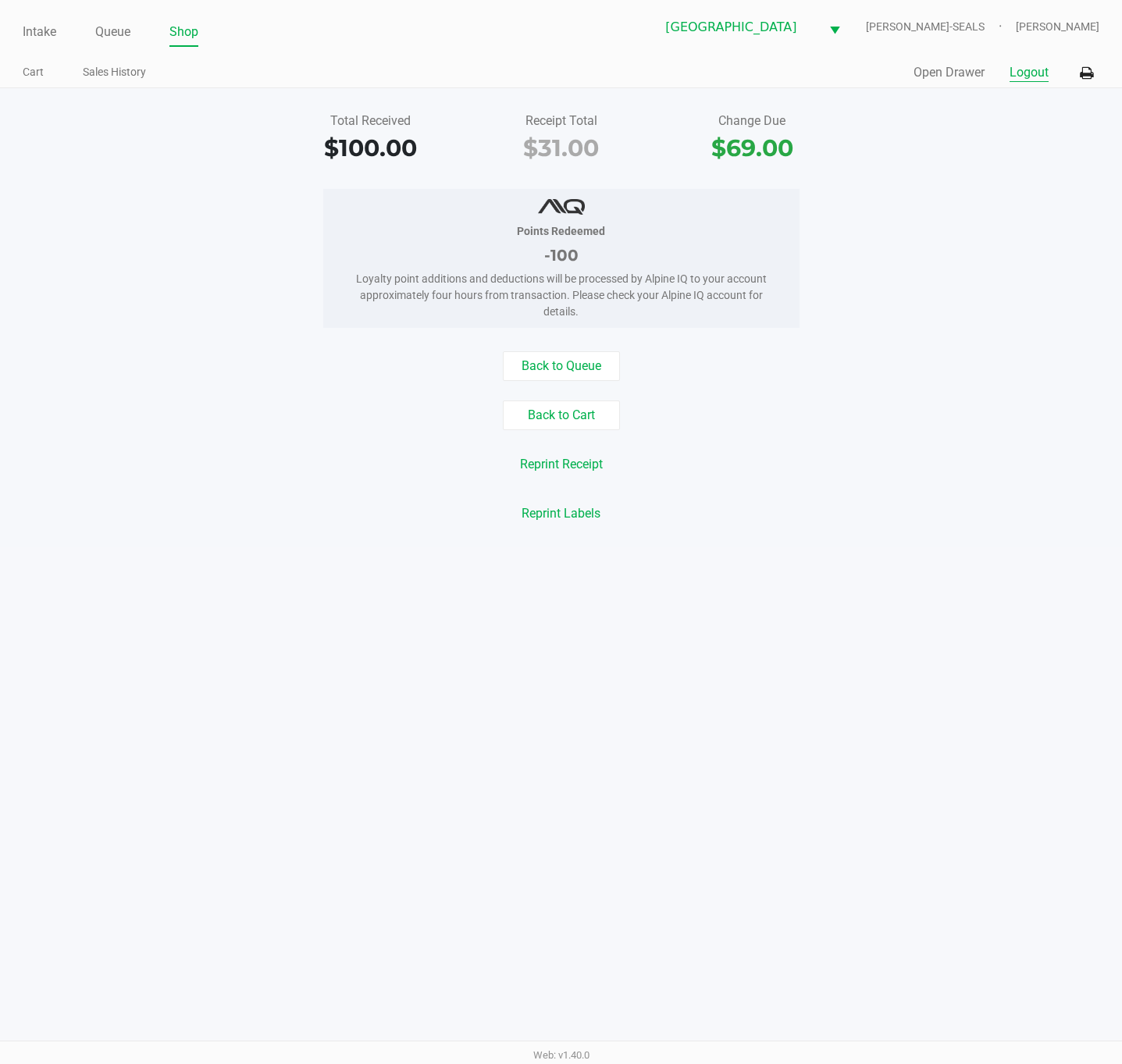
click at [1022, 69] on button "Logout" at bounding box center [1029, 72] width 39 height 18
